Goal: Check status

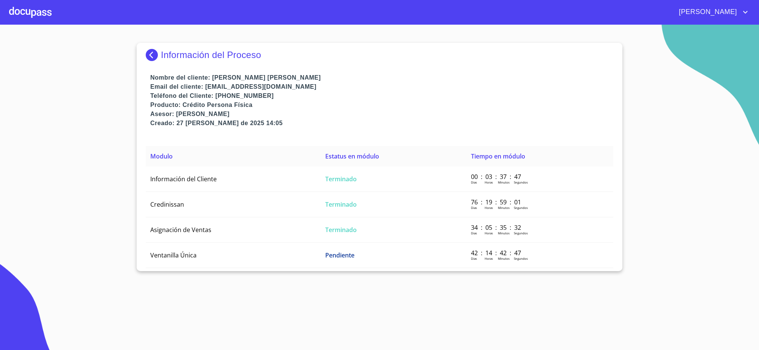
click at [155, 57] on img at bounding box center [153, 55] width 15 height 12
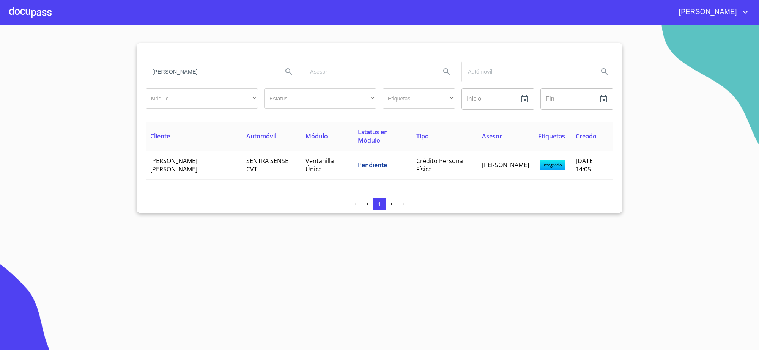
click at [190, 76] on input "[PERSON_NAME]" at bounding box center [211, 71] width 131 height 20
type input "m"
type input "[PERSON_NAME]"
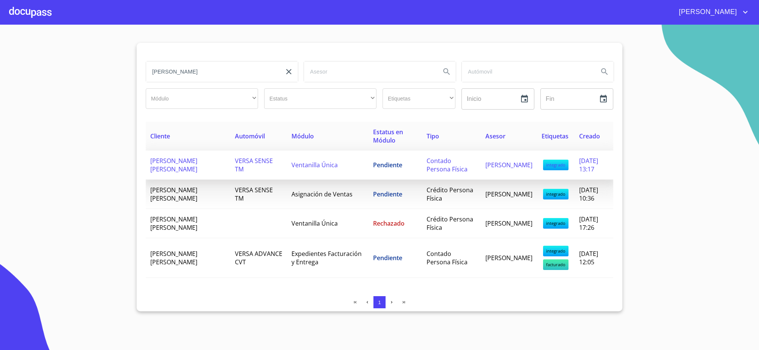
click at [373, 166] on span "Pendiente" at bounding box center [387, 165] width 29 height 8
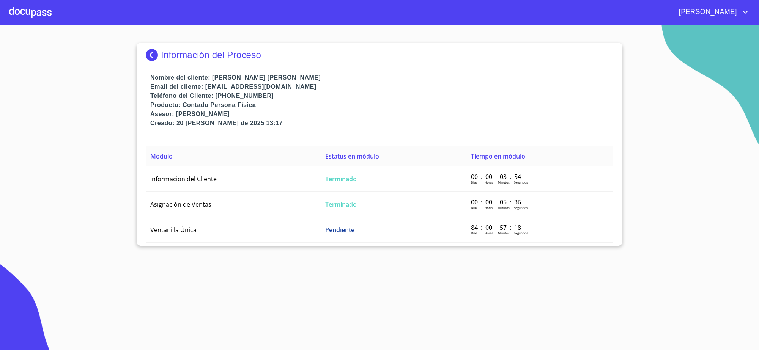
click at [158, 55] on img at bounding box center [153, 55] width 15 height 12
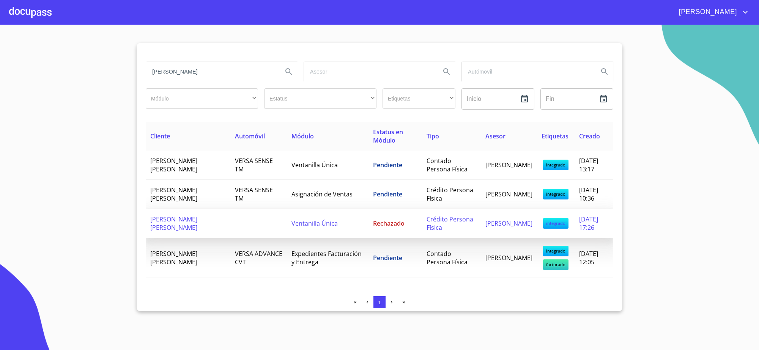
click at [230, 221] on td at bounding box center [258, 223] width 57 height 29
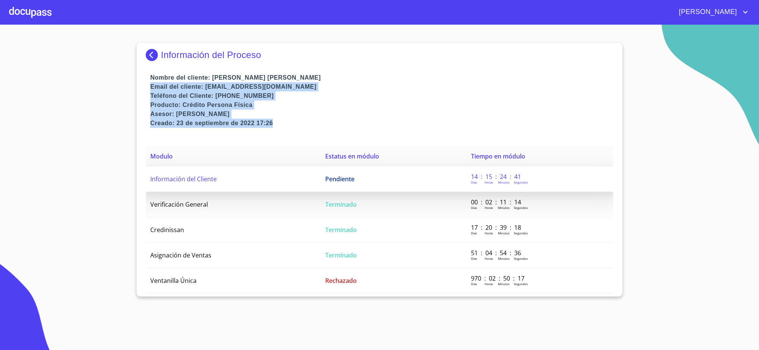
click at [385, 177] on td "Pendiente" at bounding box center [394, 179] width 146 height 25
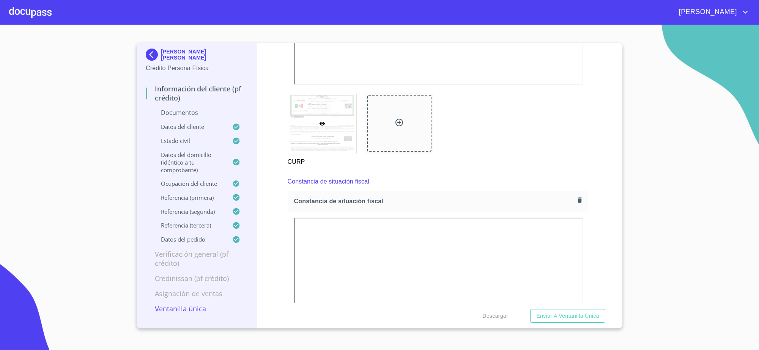
scroll to position [1661, 0]
